Goal: Find specific page/section: Find specific page/section

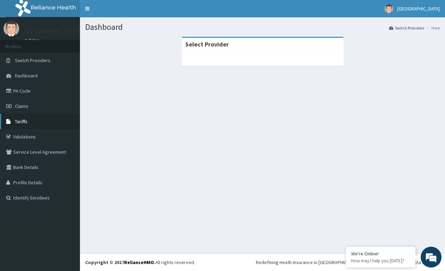
click at [21, 124] on span "Tariffs" at bounding box center [21, 121] width 13 height 6
click at [21, 121] on span "Tariffs" at bounding box center [21, 121] width 13 height 6
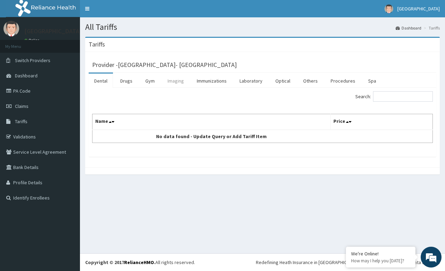
click at [171, 82] on link "Imaging" at bounding box center [175, 81] width 27 height 15
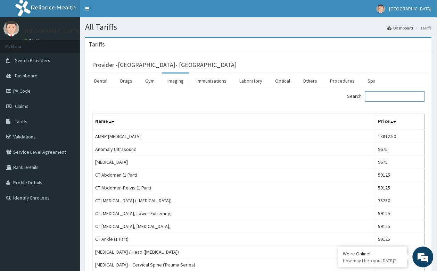
click at [385, 99] on input "Search:" at bounding box center [395, 96] width 60 height 10
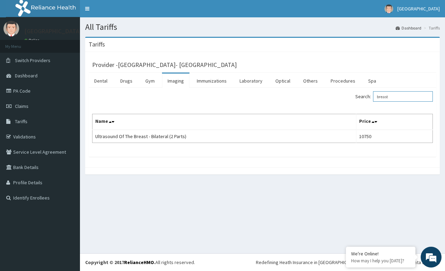
type input "breast"
